Goal: Task Accomplishment & Management: Use online tool/utility

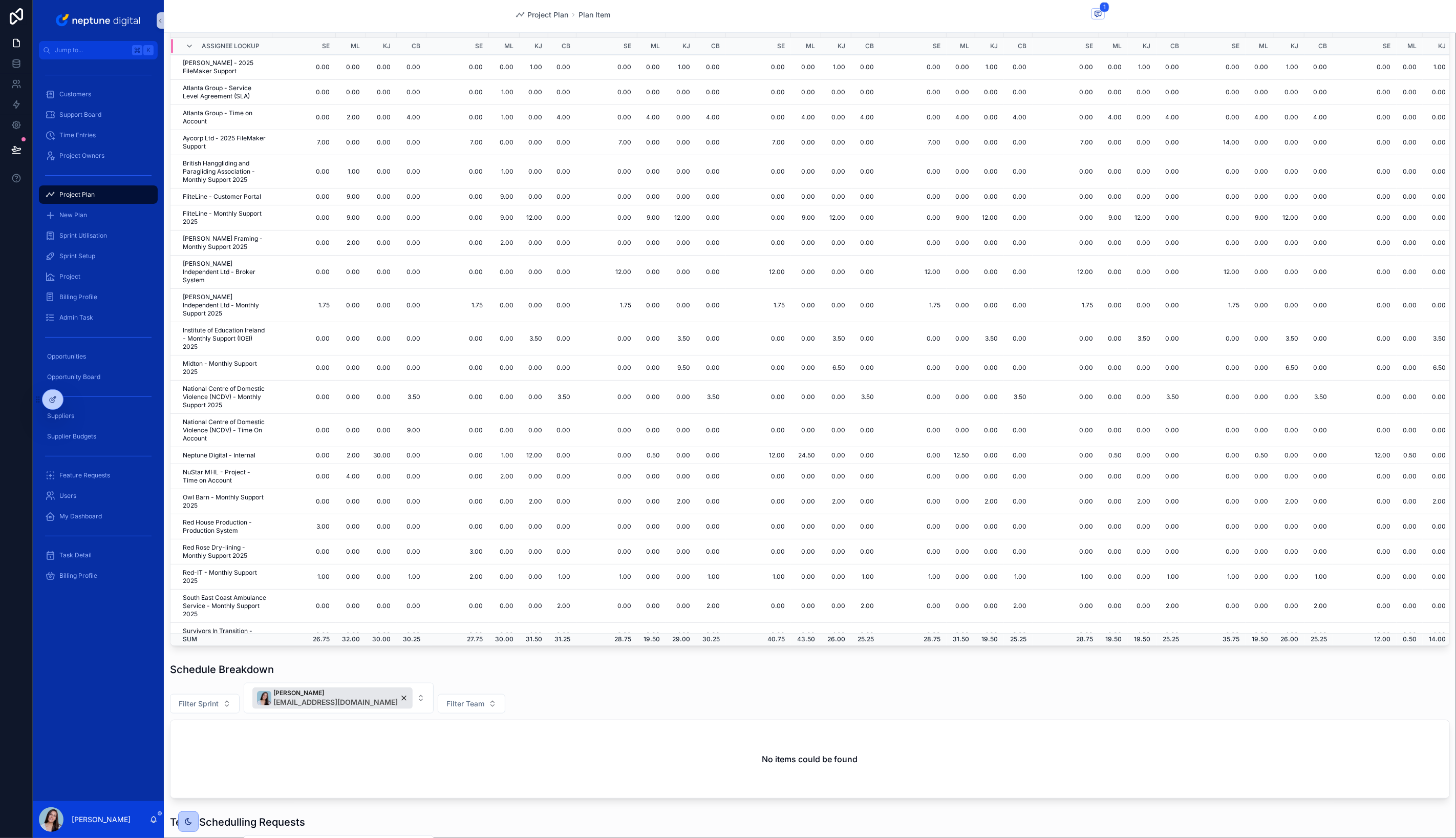
scroll to position [420, 0]
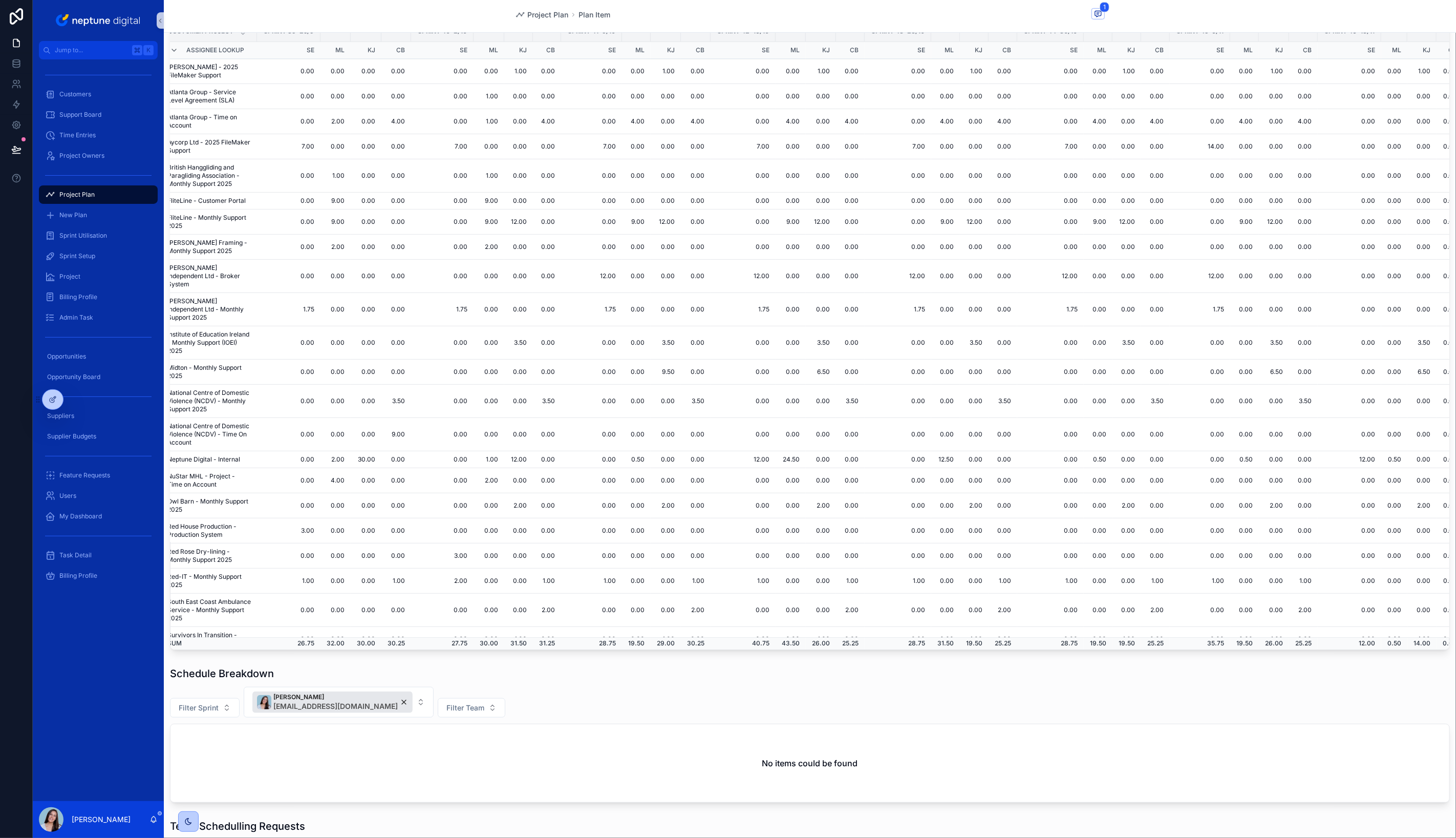
click at [622, 270] on td "0.00" at bounding box center [636, 276] width 29 height 34
click at [601, 267] on td "12.00" at bounding box center [590, 276] width 61 height 34
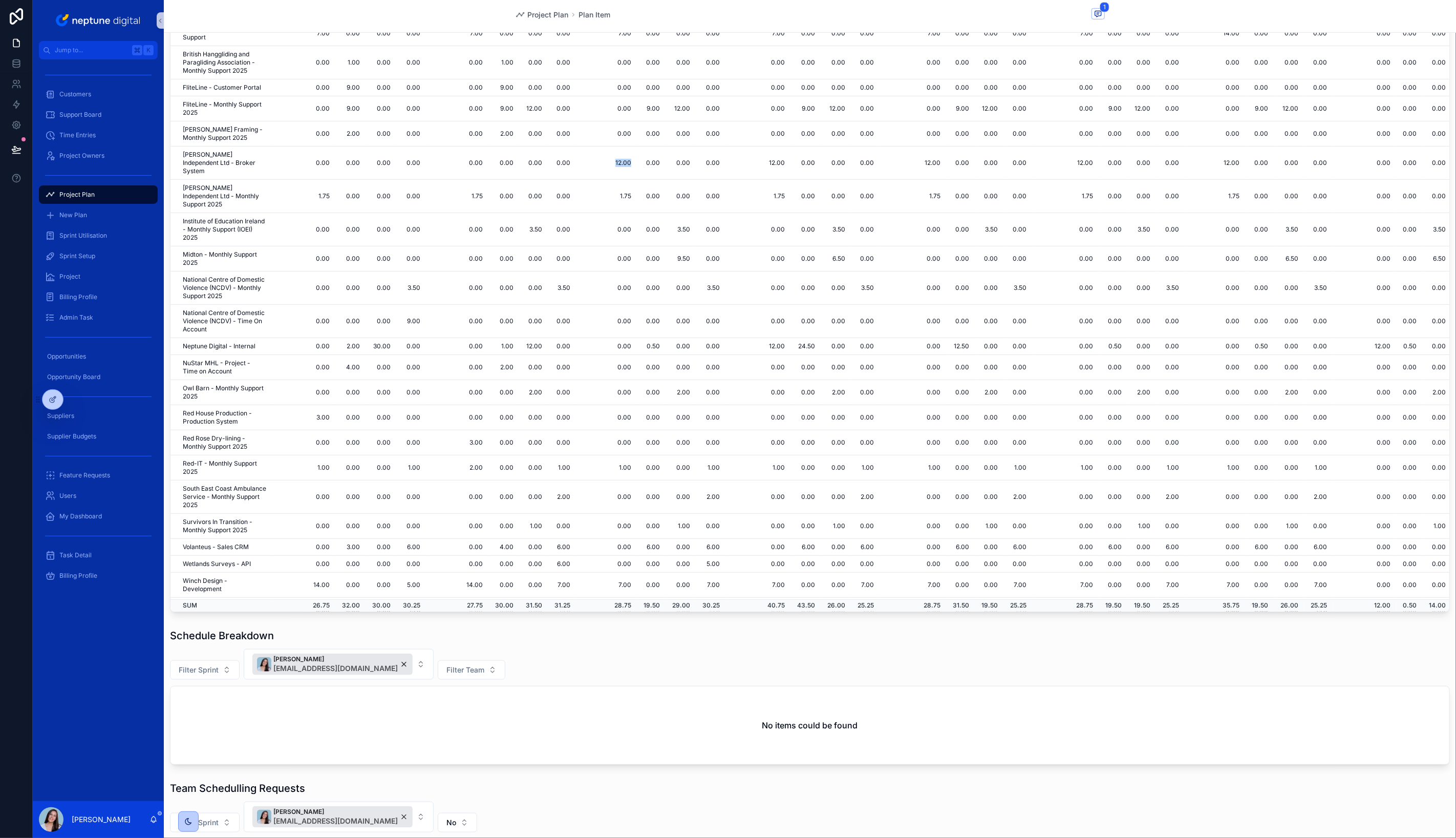
scroll to position [470, 0]
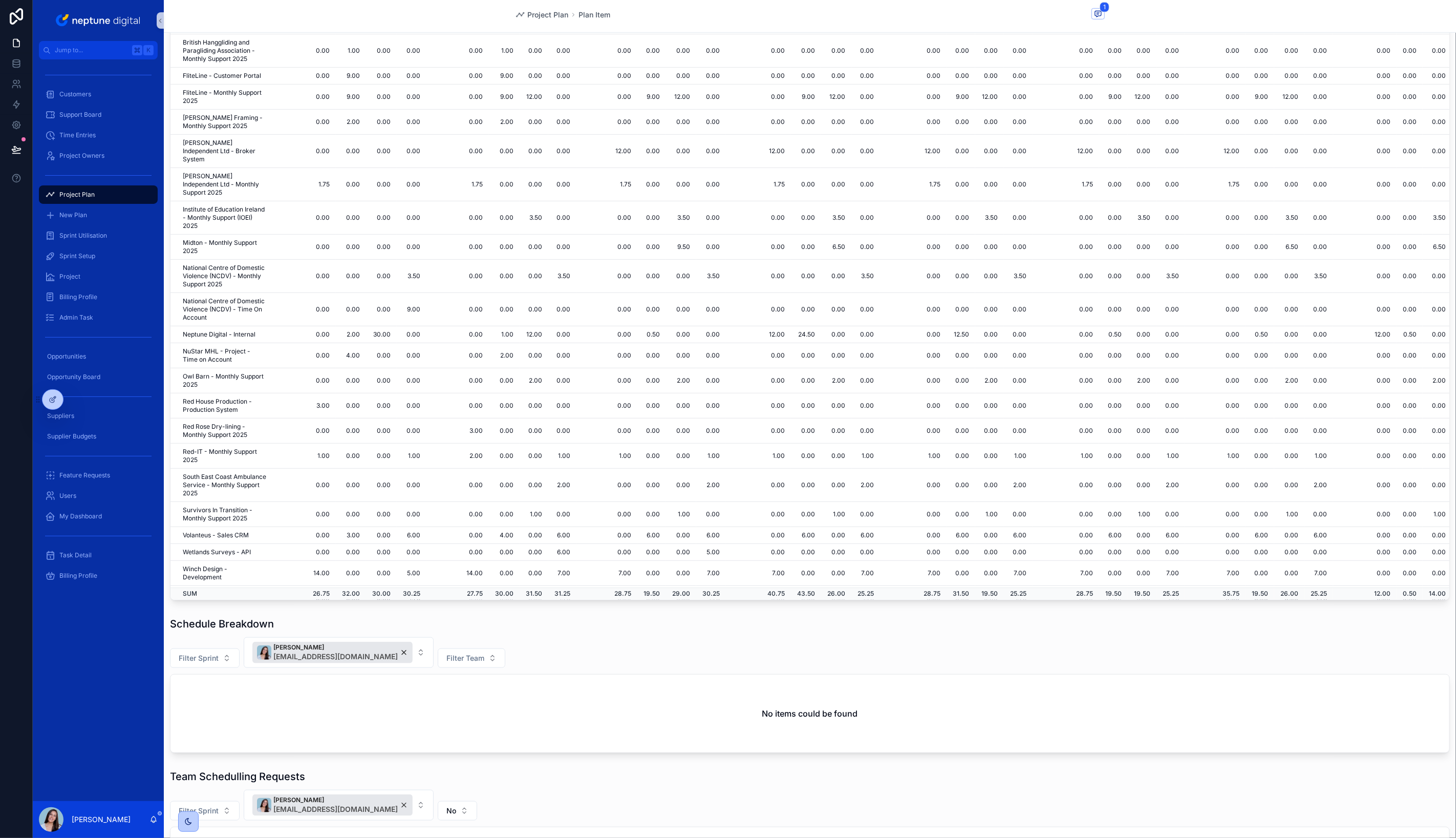
click at [706, 544] on td "5.00" at bounding box center [711, 552] width 30 height 17
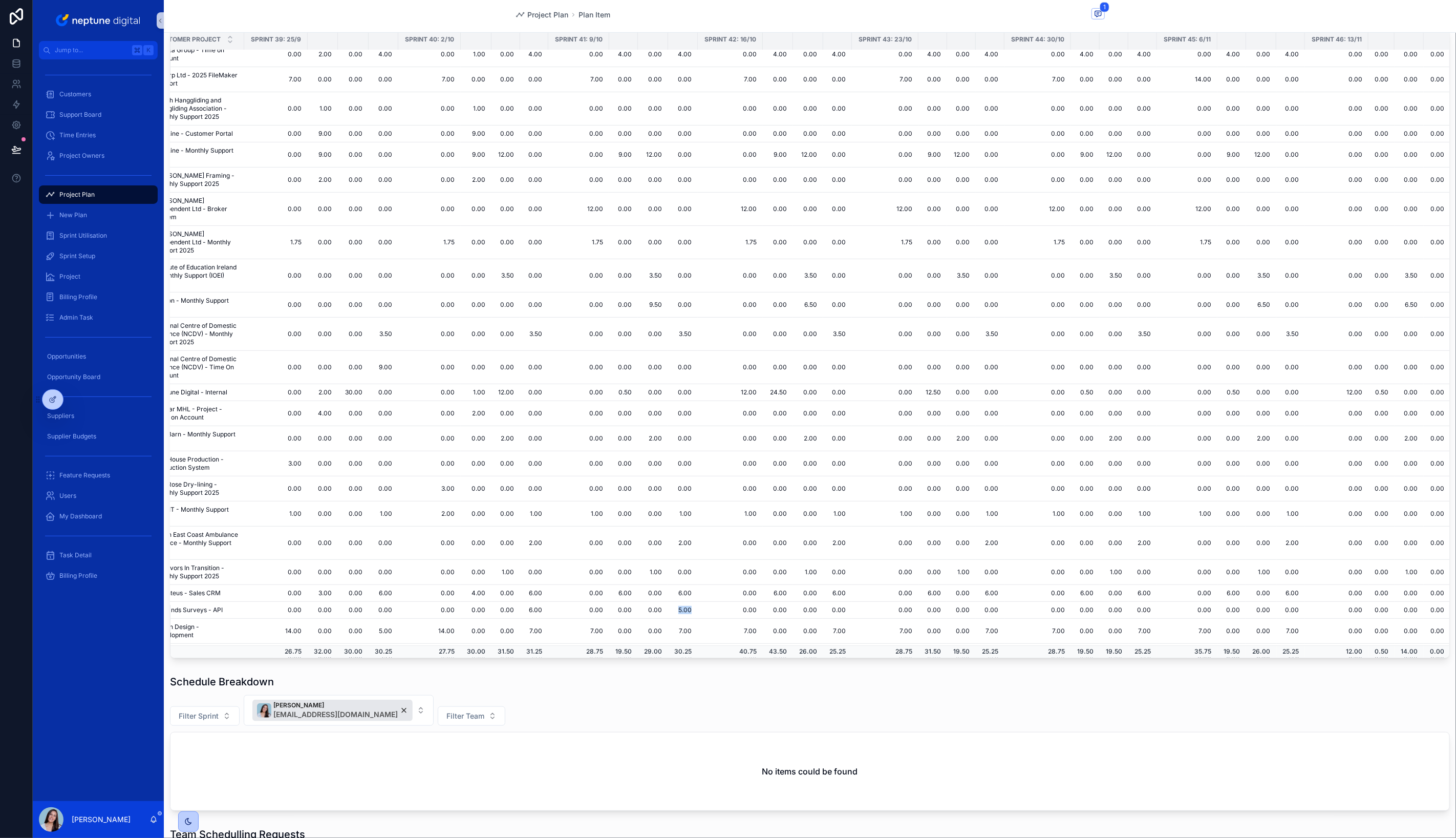
scroll to position [76, 22]
click at [540, 585] on td "6.00" at bounding box center [540, 593] width 28 height 17
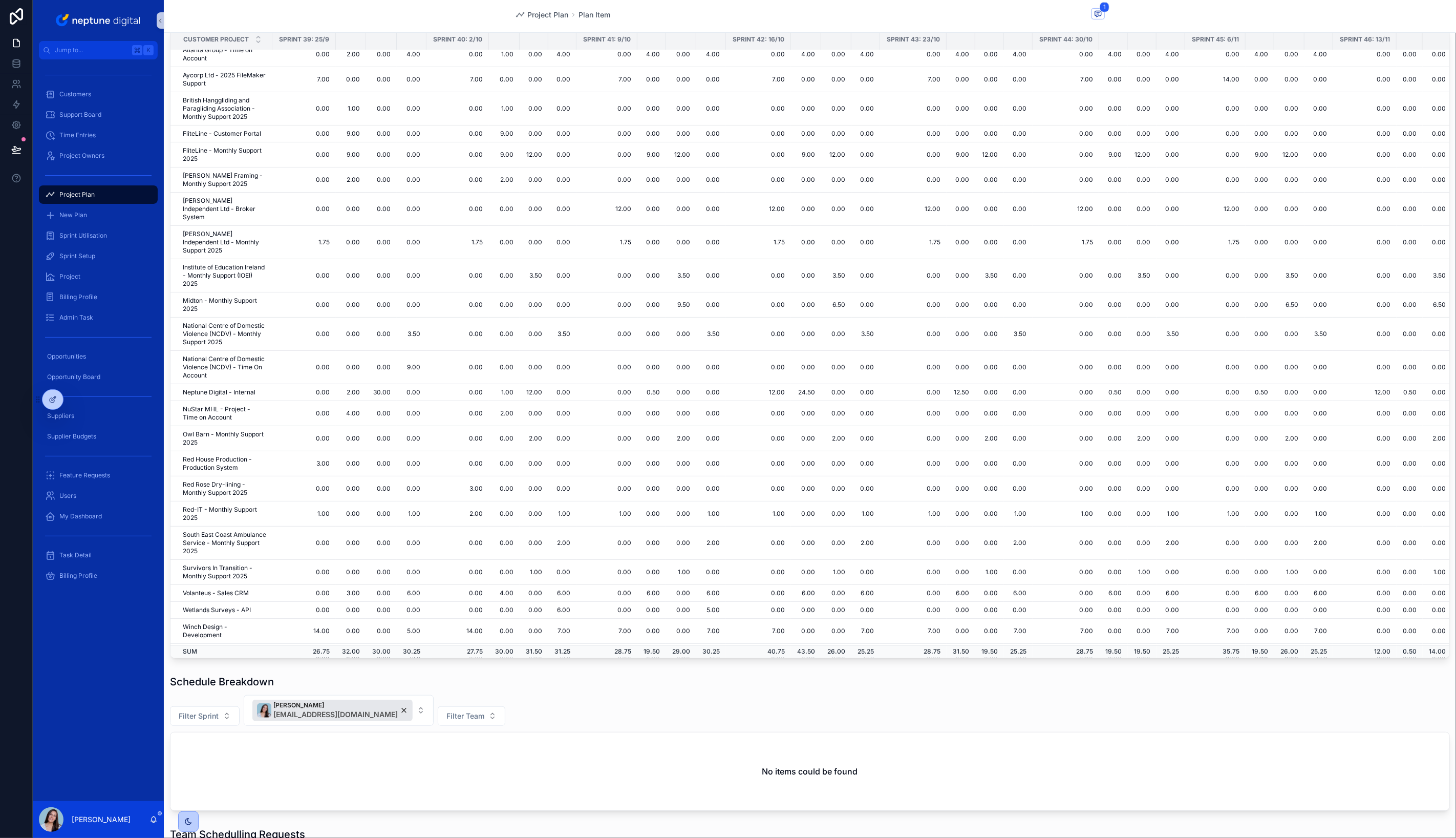
click at [561, 601] on td "6.00" at bounding box center [563, 610] width 28 height 17
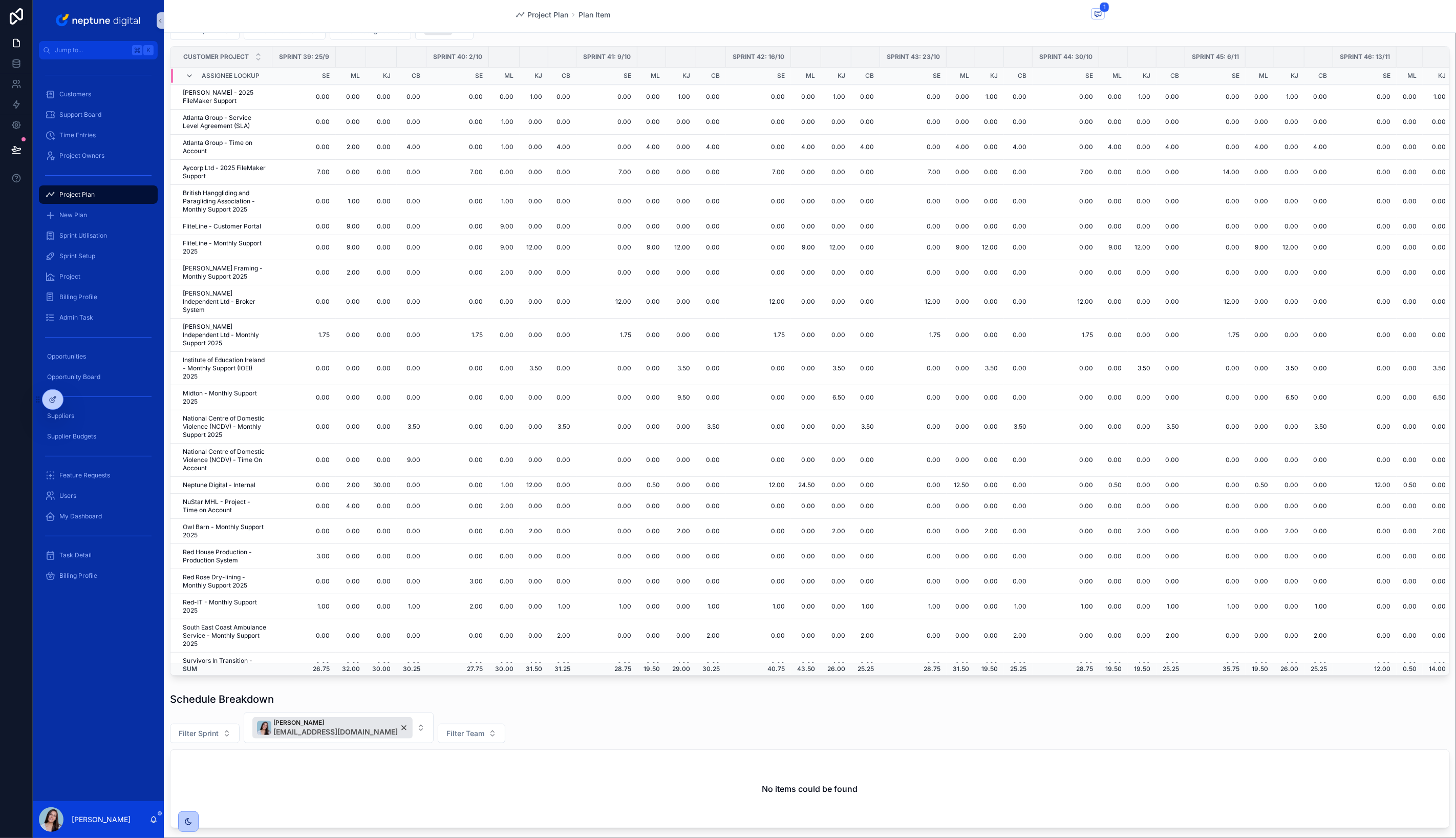
scroll to position [386, 0]
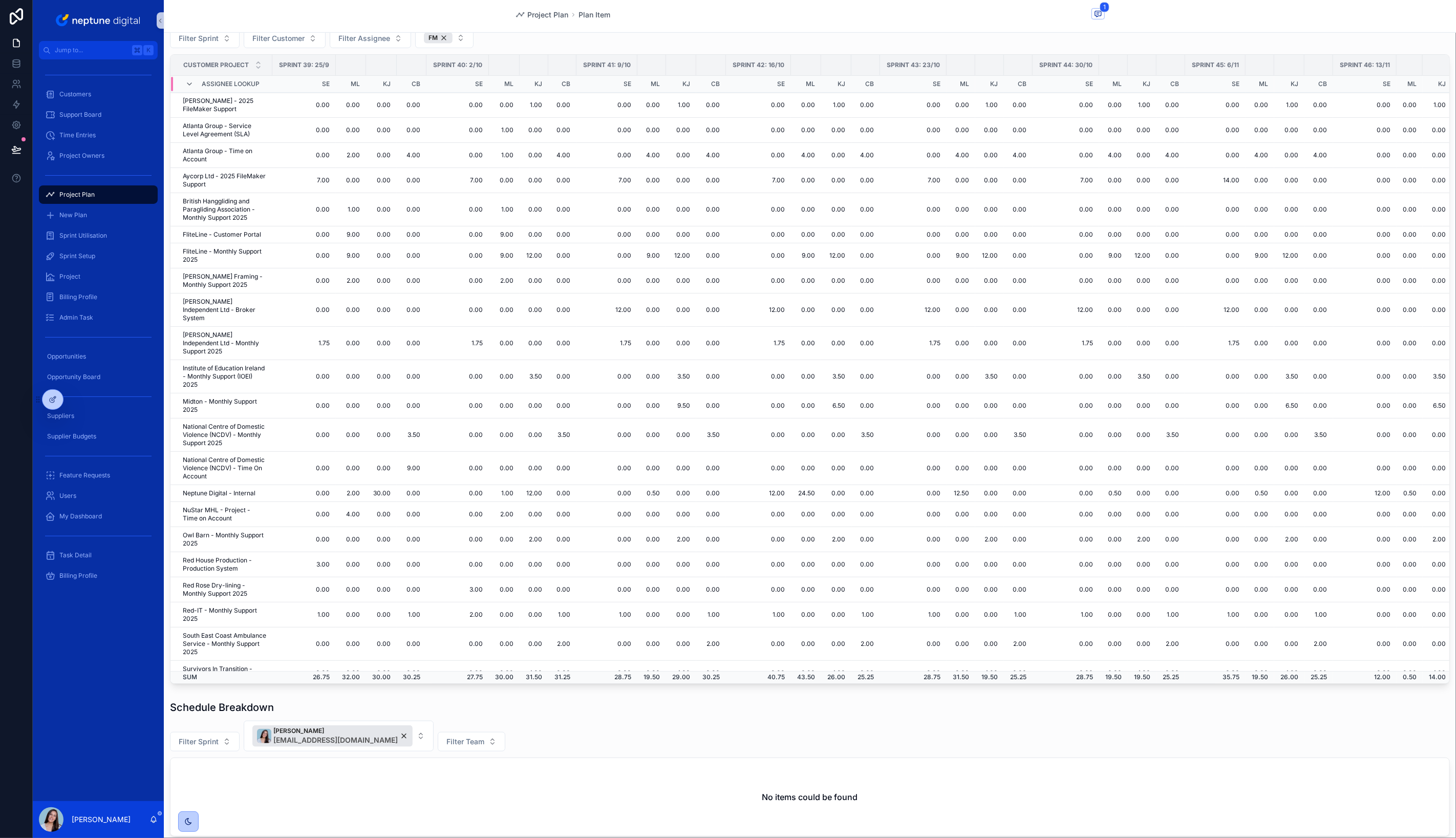
click at [760, 0] on div "Project Plan Plan Item 1" at bounding box center [810, 16] width 590 height 32
